Goal: Transaction & Acquisition: Purchase product/service

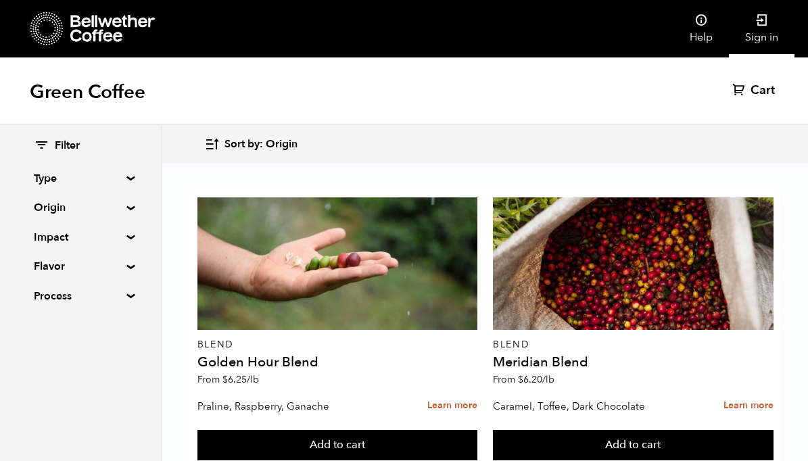
click at [751, 33] on link "Sign in" at bounding box center [762, 28] width 66 height 57
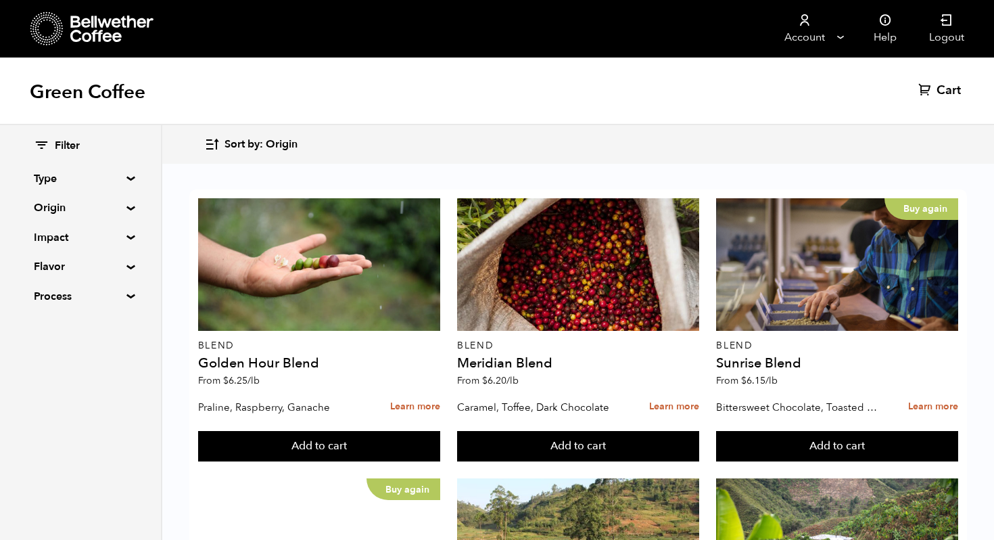
scroll to position [881, 0]
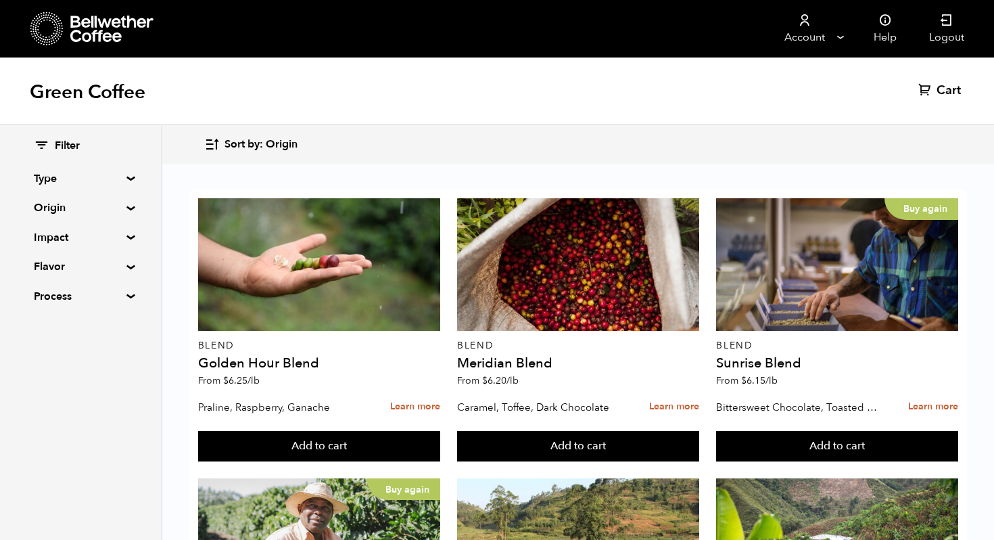
click at [347, 431] on button "Add to cart" at bounding box center [319, 446] width 242 height 31
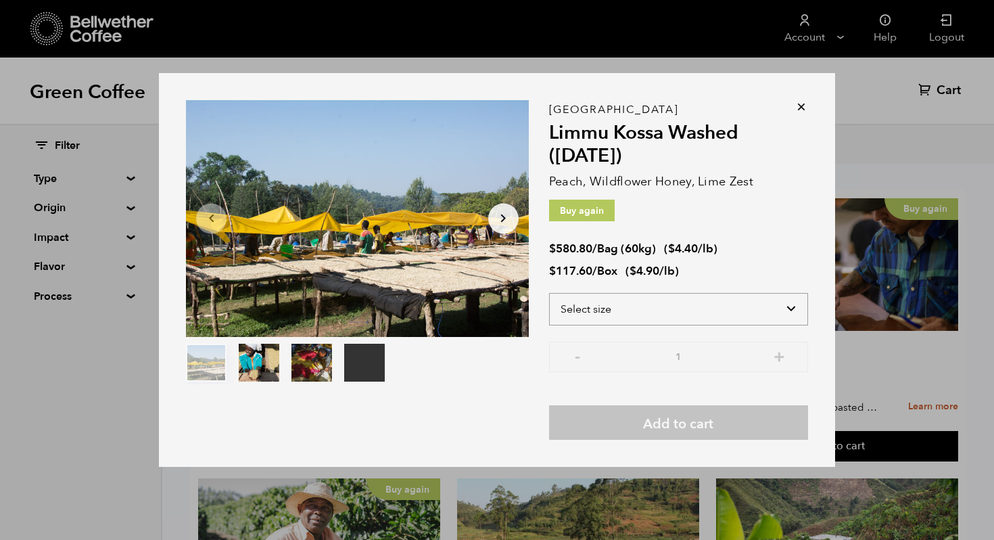
click at [785, 307] on select "Select size Bag (60kg) (132 lbs) Box (24 lbs)" at bounding box center [678, 309] width 259 height 32
select select "box"
click at [549, 293] on select "Select size Bag (60kg) (132 lbs) Box (24 lbs)" at bounding box center [678, 309] width 259 height 32
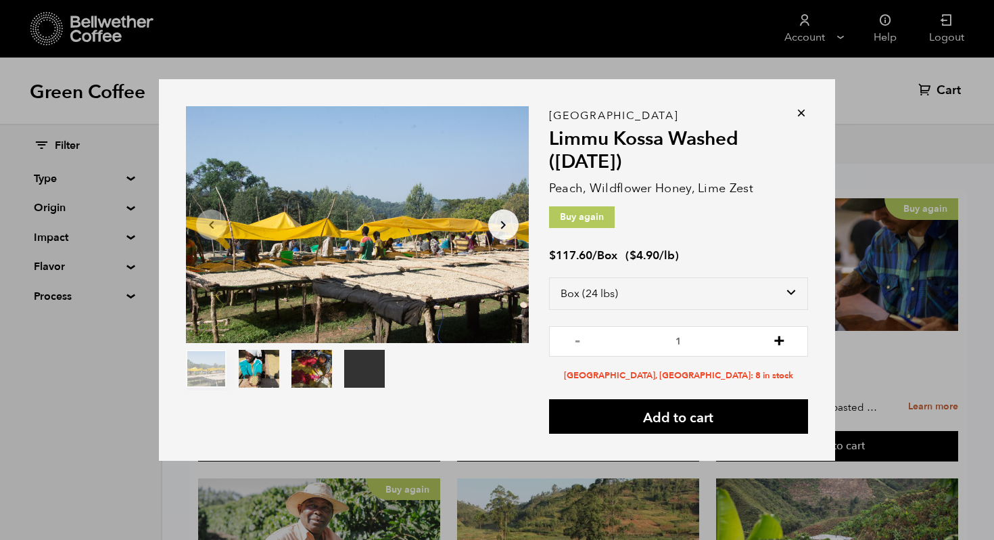
click at [781, 335] on button "+" at bounding box center [779, 340] width 17 height 14
type input "2"
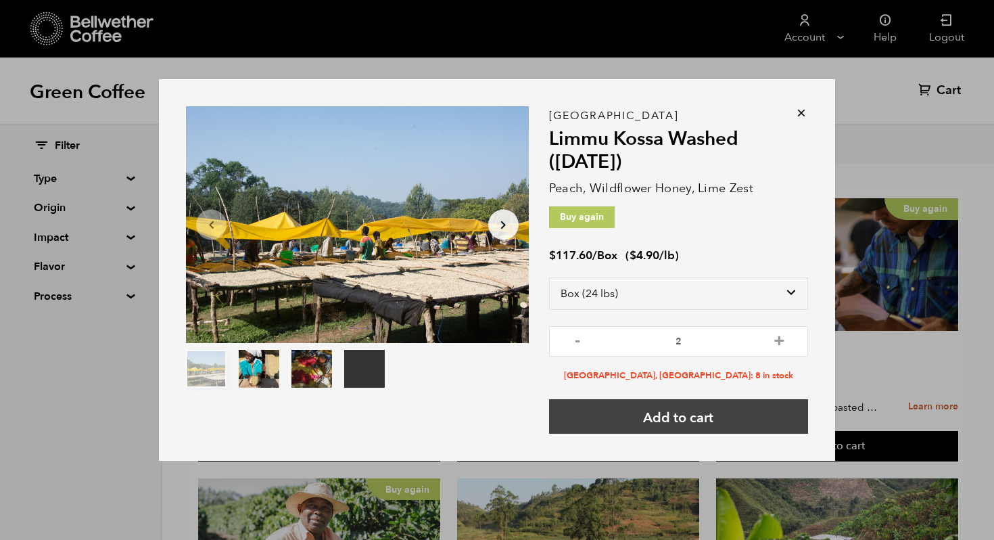
click at [703, 419] on button "Add to cart" at bounding box center [678, 416] width 259 height 34
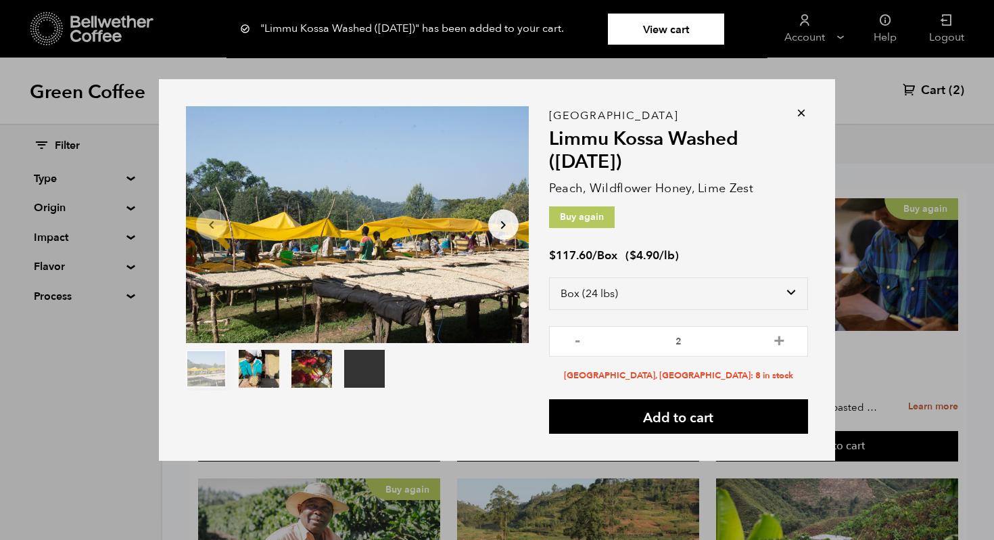
click at [801, 113] on icon at bounding box center [802, 113] width 14 height 14
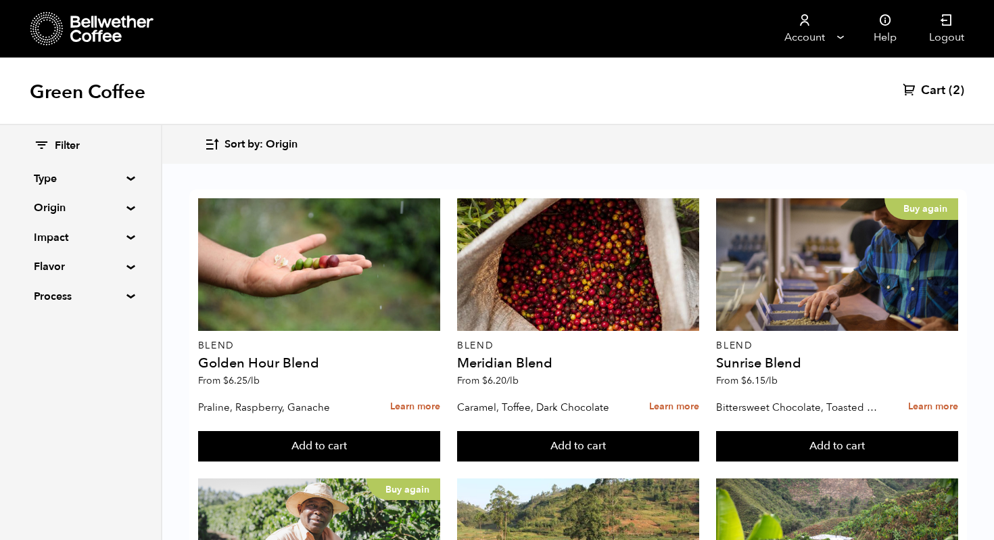
scroll to position [1113, 0]
click at [440, 454] on button "Add to cart" at bounding box center [319, 446] width 242 height 31
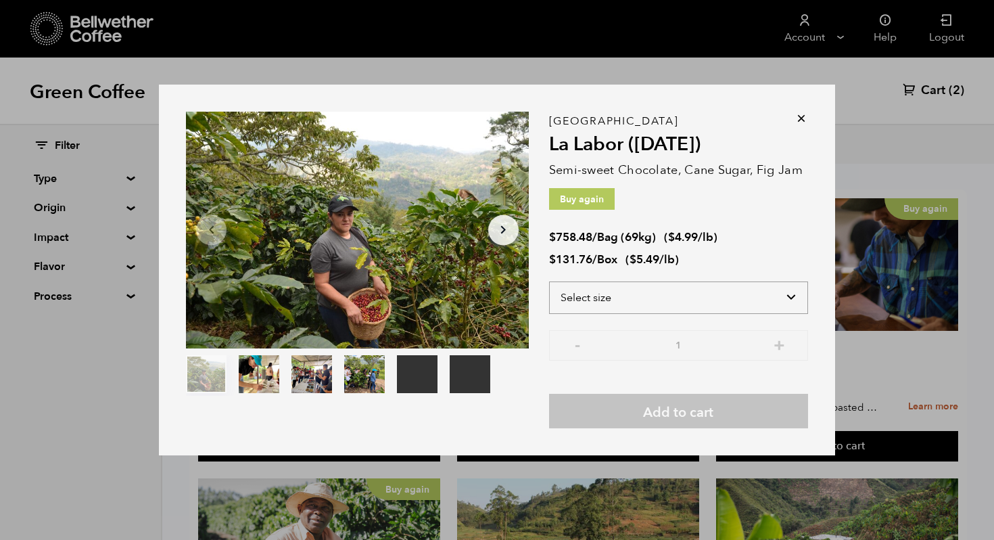
click at [741, 301] on select "Select size Bag (69kg) (152 lbs) Box (24 lbs)" at bounding box center [678, 297] width 259 height 32
select select "box"
click at [549, 281] on select "Select size Bag (69kg) (152 lbs) Box (24 lbs)" at bounding box center [678, 297] width 259 height 32
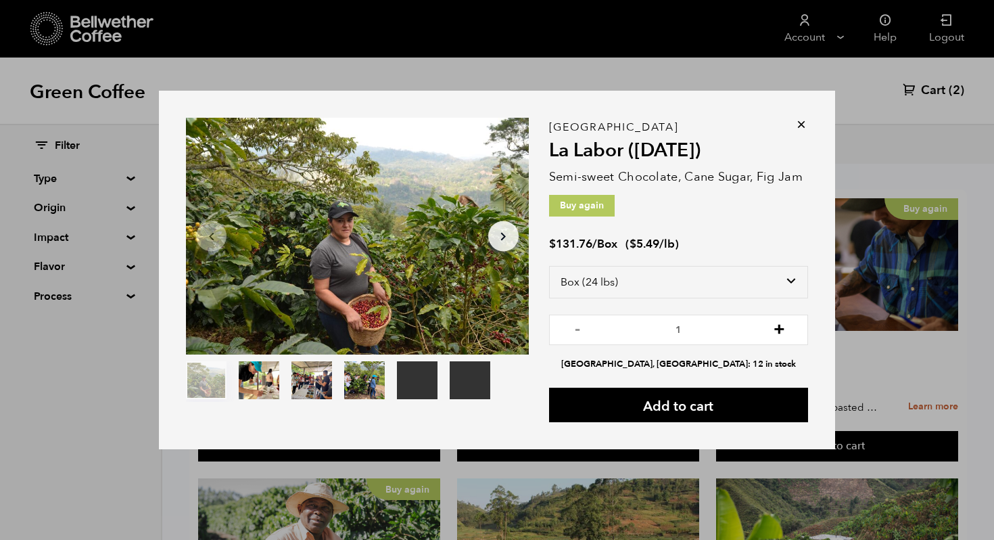
click at [782, 325] on button "+" at bounding box center [779, 328] width 17 height 14
type input "2"
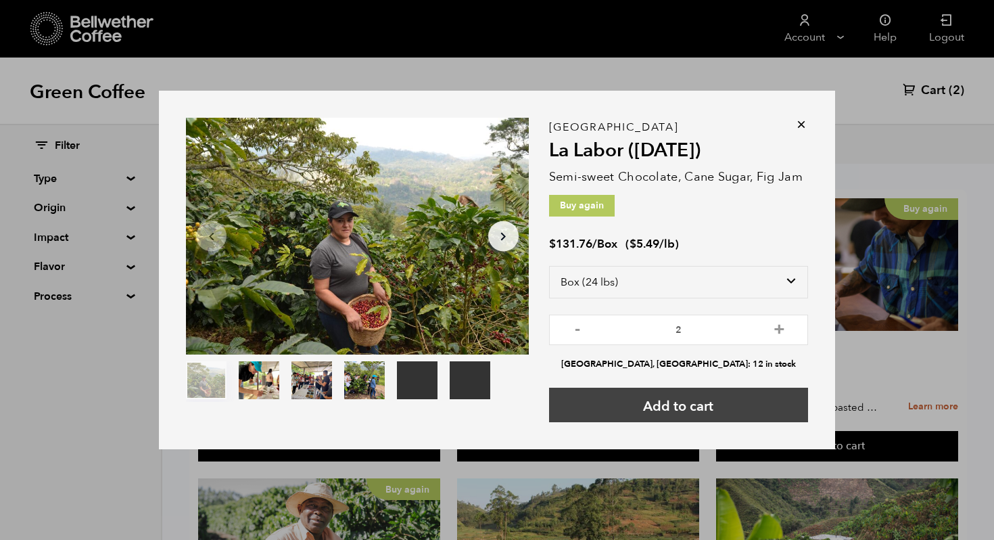
click at [696, 396] on button "Add to cart" at bounding box center [678, 405] width 259 height 34
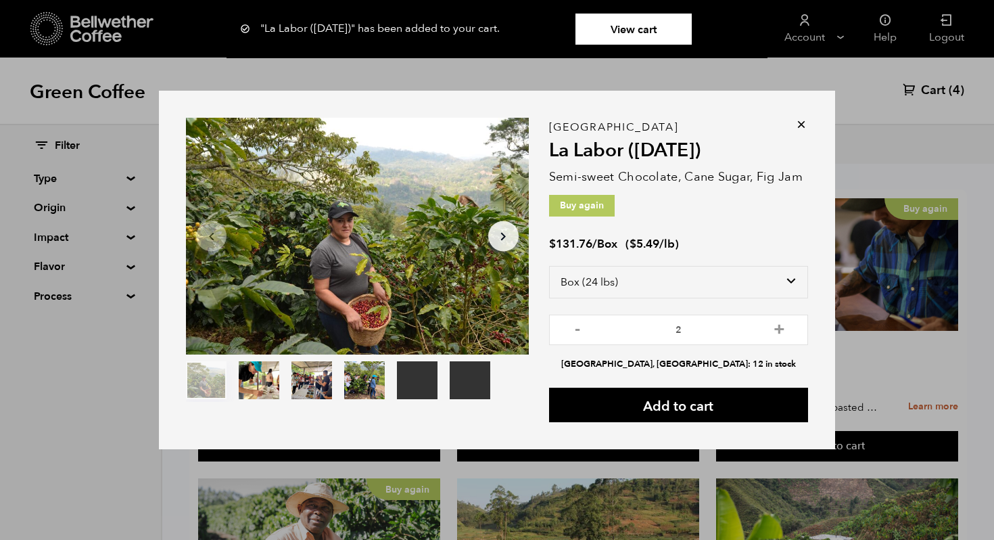
click at [803, 126] on icon at bounding box center [802, 125] width 14 height 14
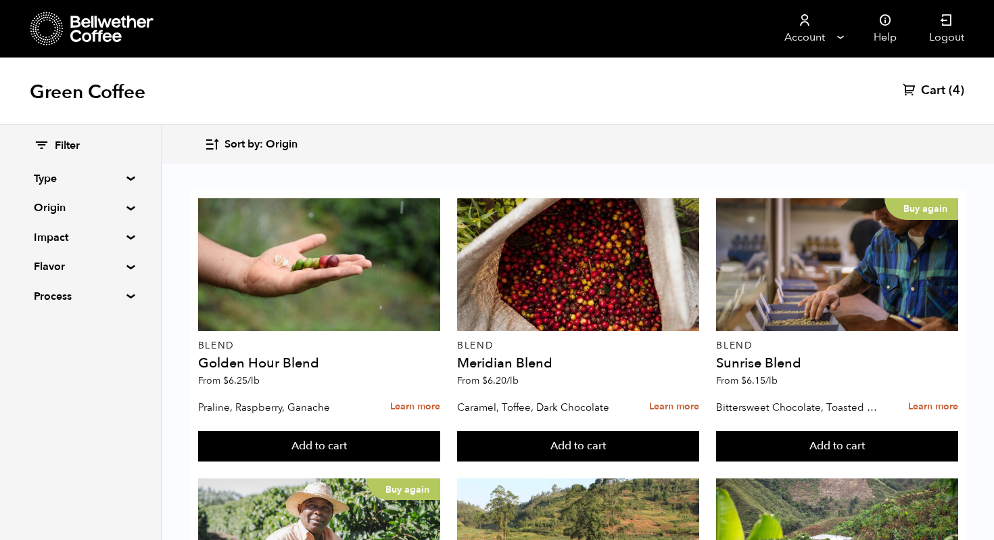
scroll to position [0, 0]
click at [808, 90] on span "(4)" at bounding box center [957, 91] width 16 height 16
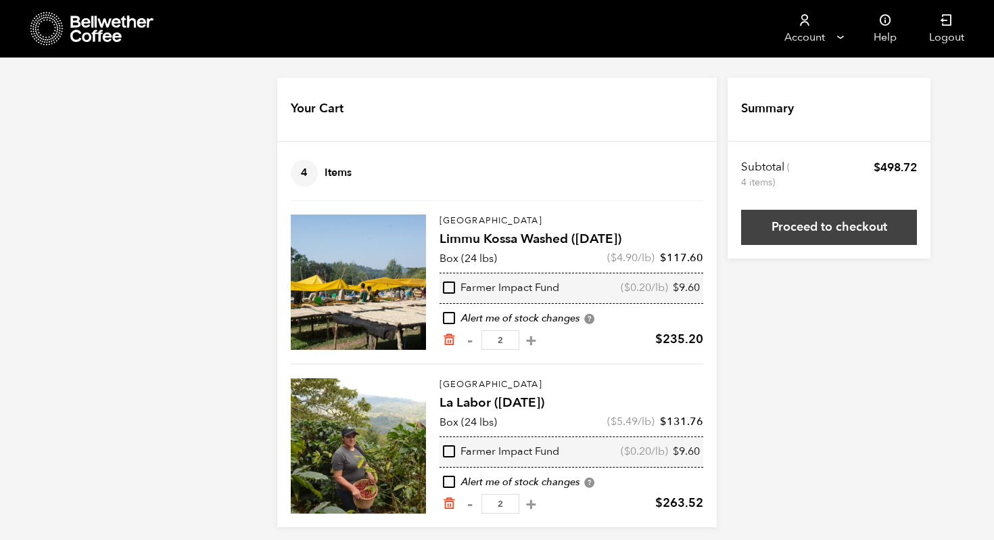
click at [782, 223] on link "Proceed to checkout" at bounding box center [829, 227] width 176 height 35
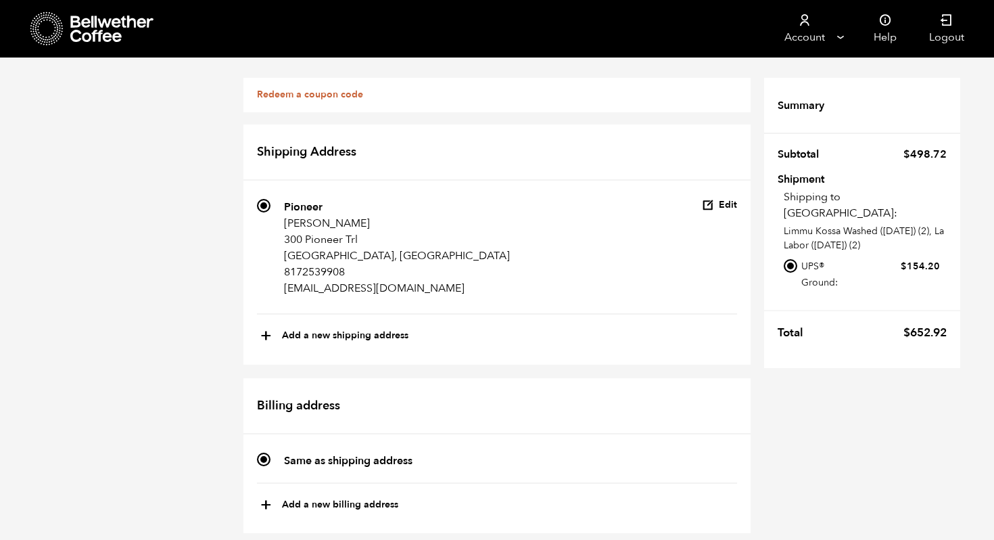
scroll to position [538, 0]
radio input "true"
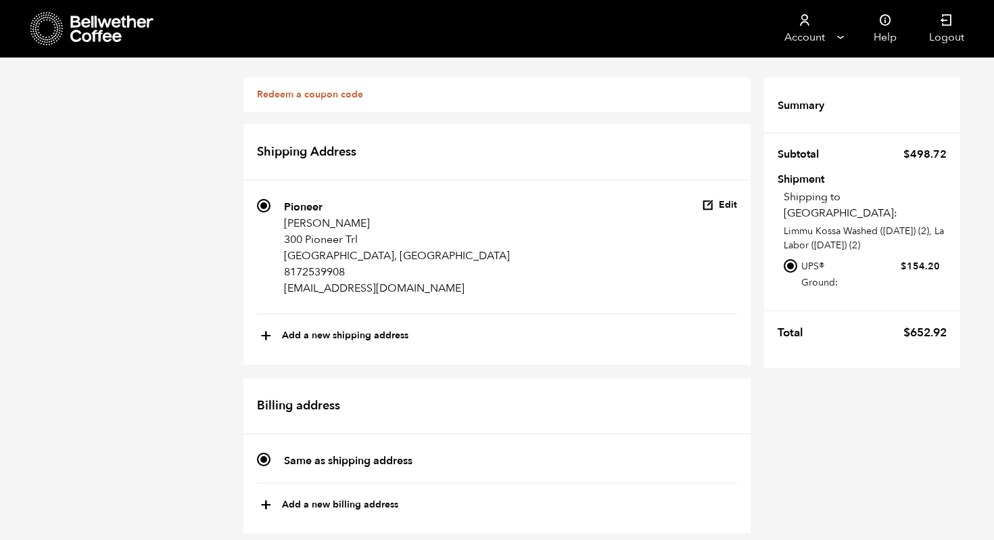
radio input "true"
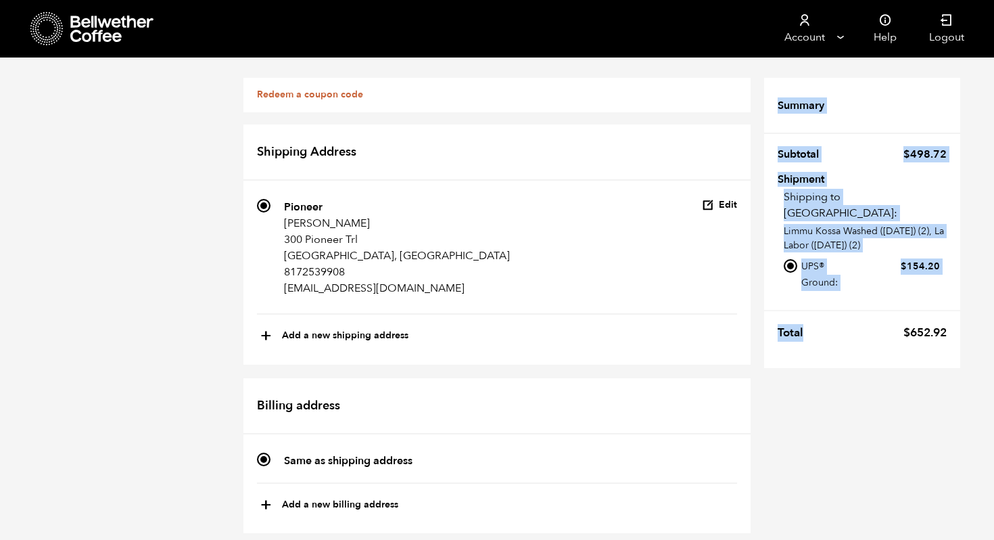
drag, startPoint x: 901, startPoint y: 329, endPoint x: 979, endPoint y: 329, distance: 77.8
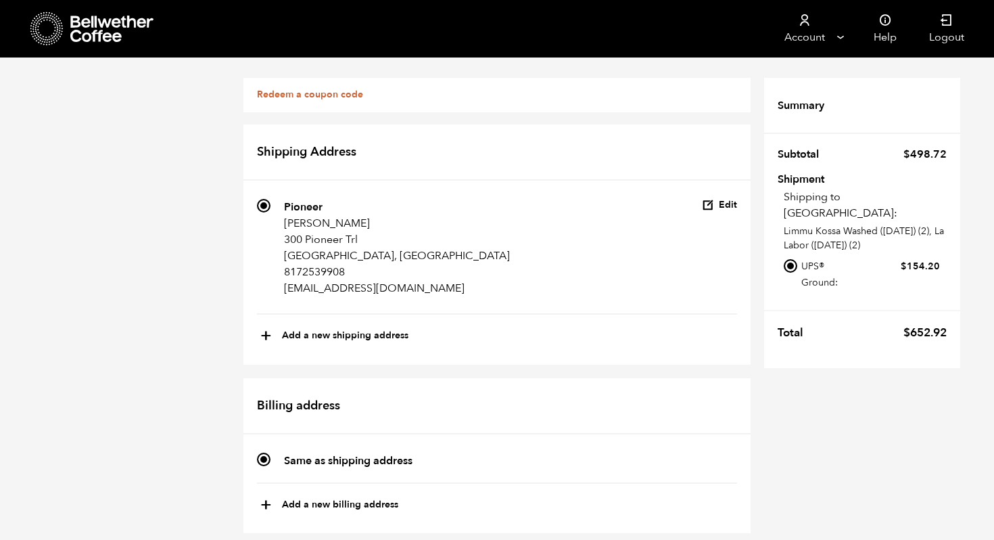
click at [929, 331] on bdi "$ 652.92" at bounding box center [925, 333] width 43 height 16
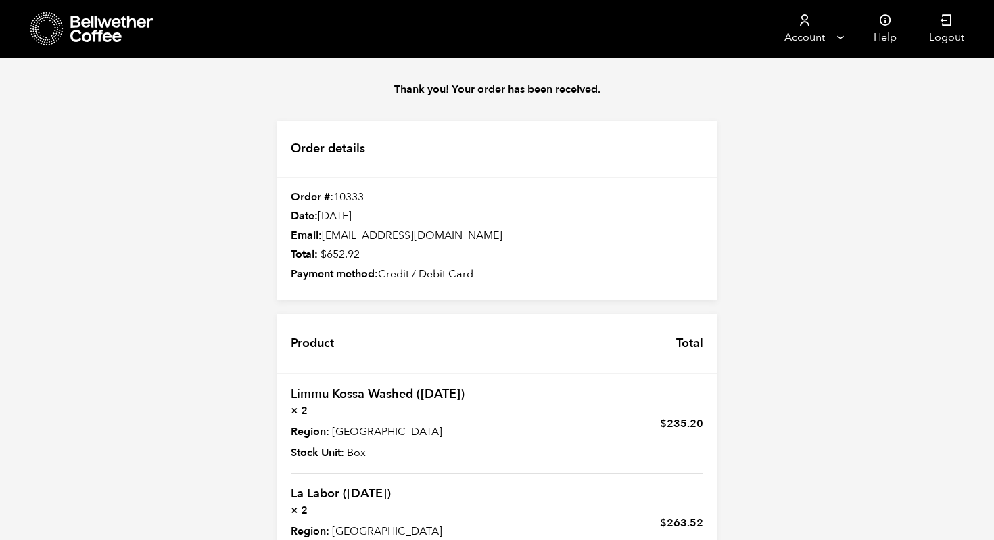
scroll to position [201, 0]
click at [818, 228] on div "Thank you! Your order has been received. Order details Order #: 10333 Date: [DA…" at bounding box center [497, 398] width 994 height 682
